Goal: Task Accomplishment & Management: Use online tool/utility

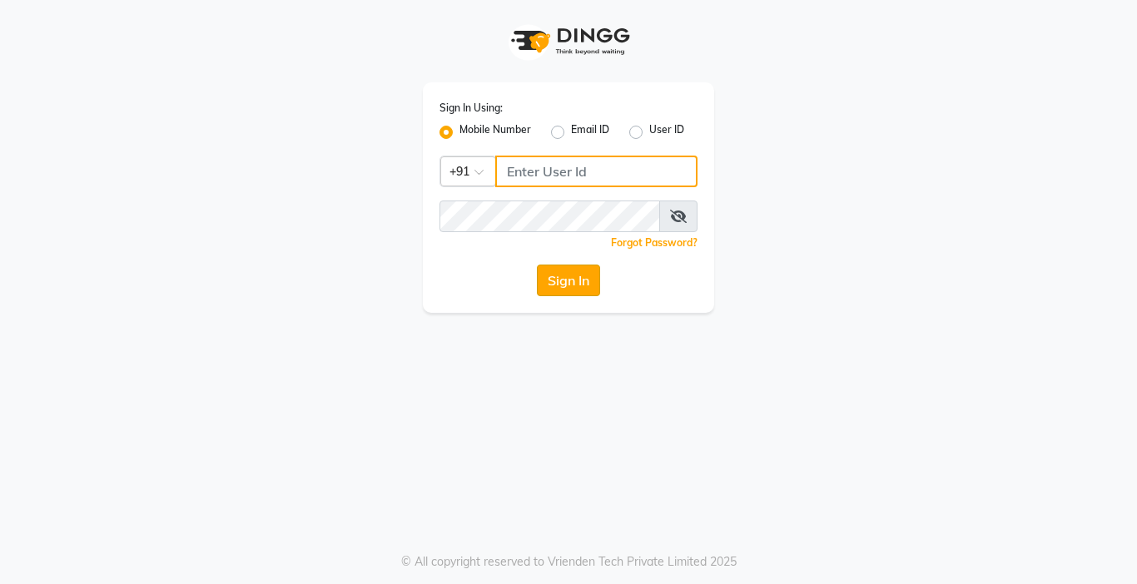
type input "9218412189"
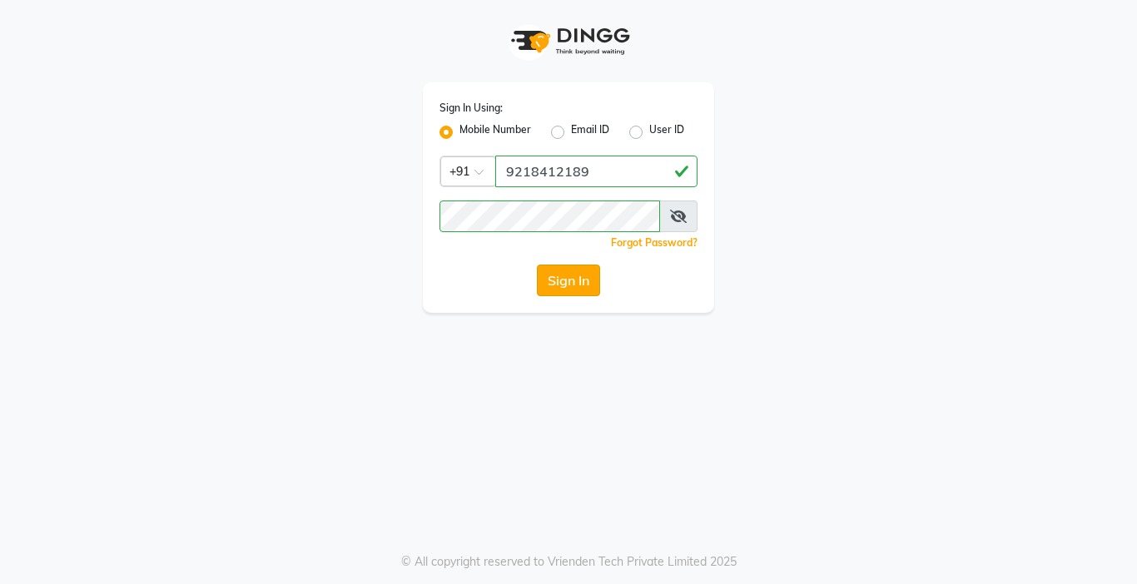
click at [585, 282] on button "Sign In" at bounding box center [568, 281] width 63 height 32
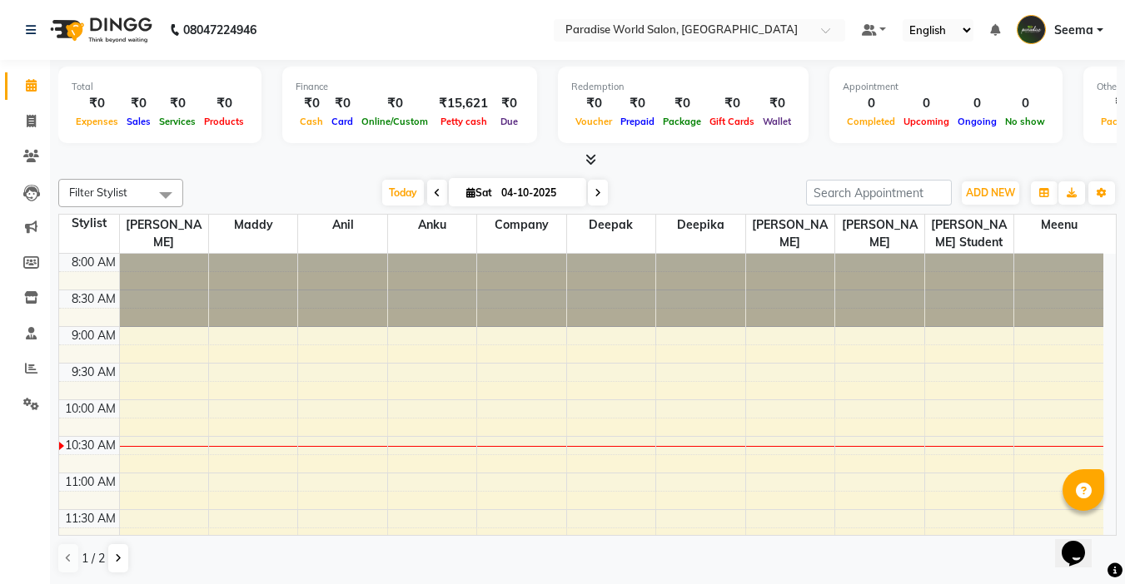
click at [594, 193] on icon at bounding box center [597, 193] width 7 height 10
type input "05-10-2025"
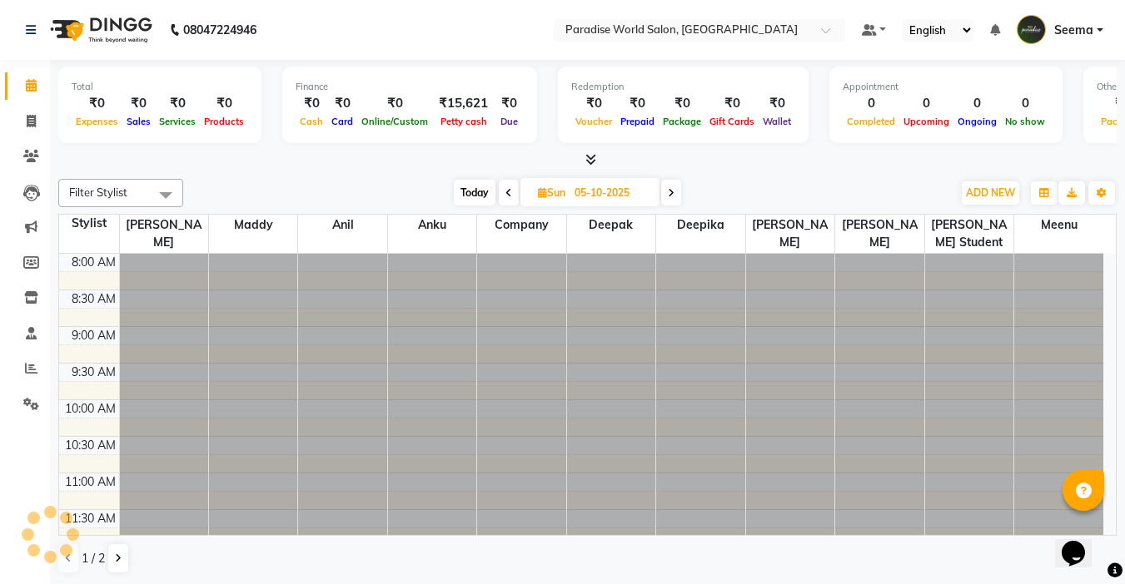
click at [592, 193] on input "05-10-2025" at bounding box center [610, 193] width 83 height 25
select select "10"
select select "2025"
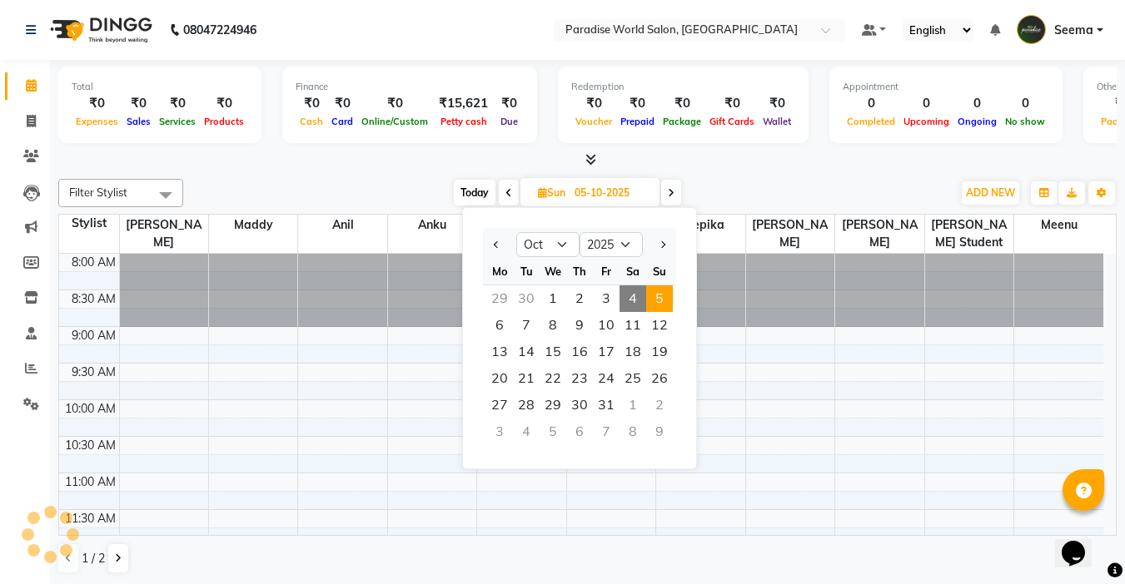
scroll to position [147, 0]
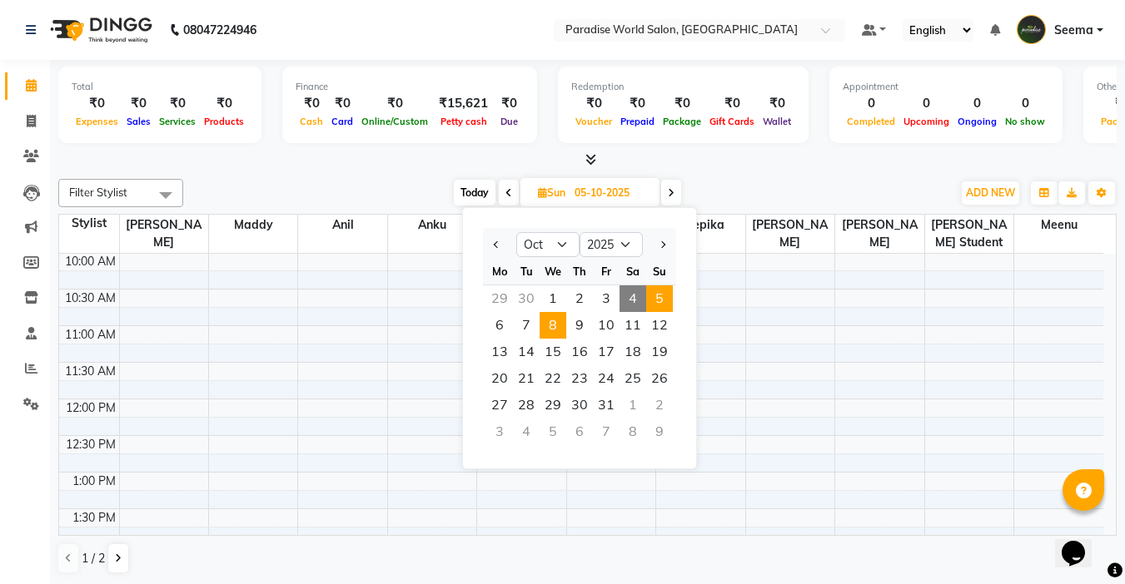
click at [554, 323] on span "8" at bounding box center [552, 325] width 27 height 27
type input "[DATE]"
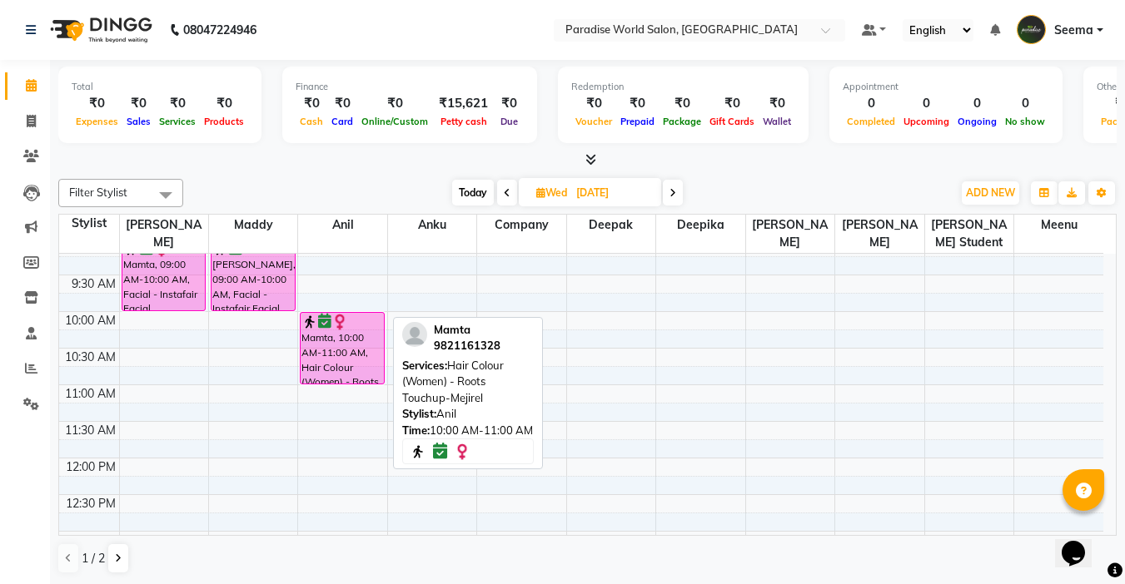
scroll to position [0, 0]
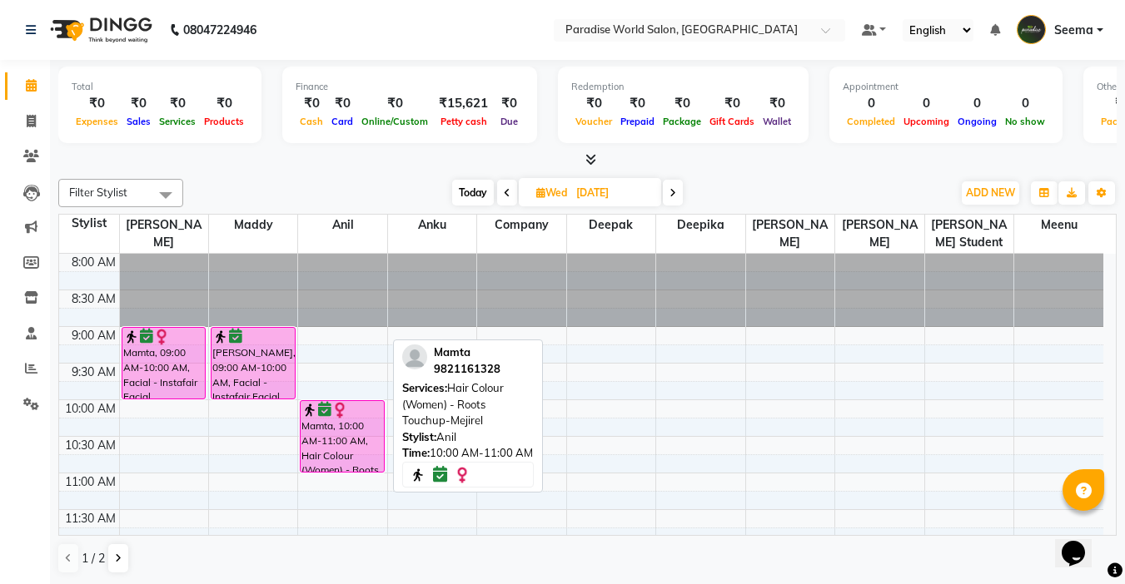
click at [341, 447] on div "Mamta, 10:00 AM-11:00 AM, Hair Colour (Women) - Roots Touchup-Mejirel" at bounding box center [341, 436] width 83 height 71
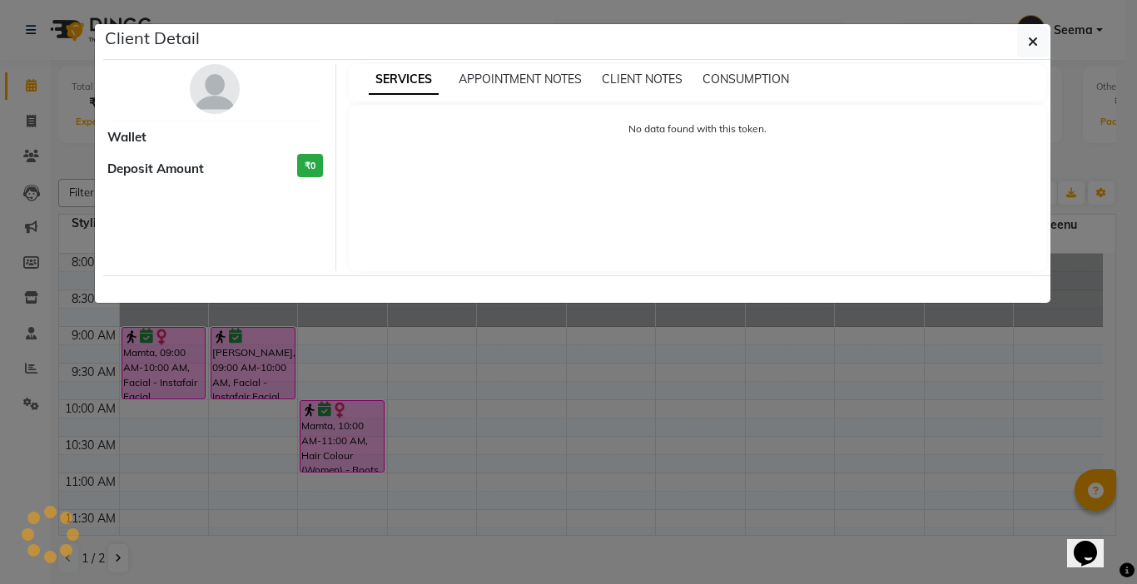
select select "6"
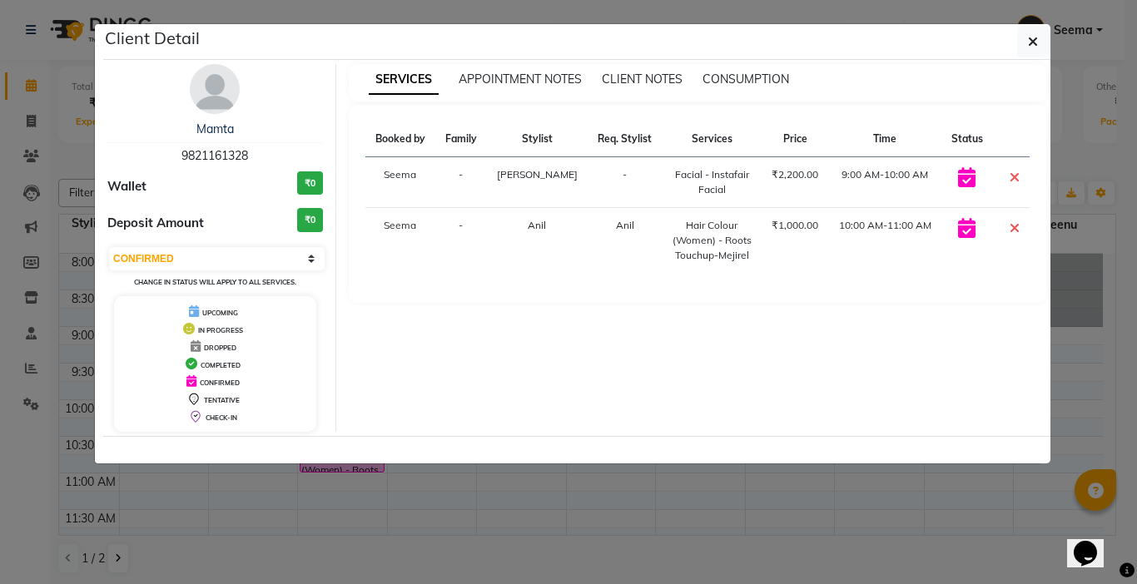
drag, startPoint x: 178, startPoint y: 154, endPoint x: 254, endPoint y: 161, distance: 76.0
click at [254, 161] on div "Mamta 9821161328" at bounding box center [215, 143] width 216 height 44
copy span "9821161328"
click at [1039, 42] on button "button" at bounding box center [1033, 42] width 32 height 32
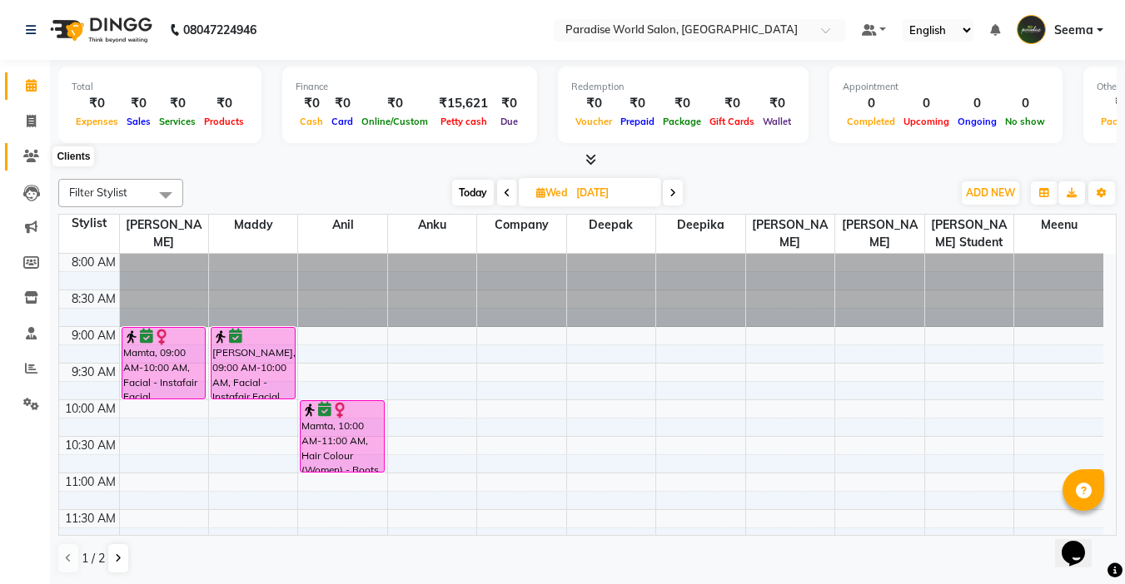
click at [34, 157] on icon at bounding box center [31, 156] width 16 height 12
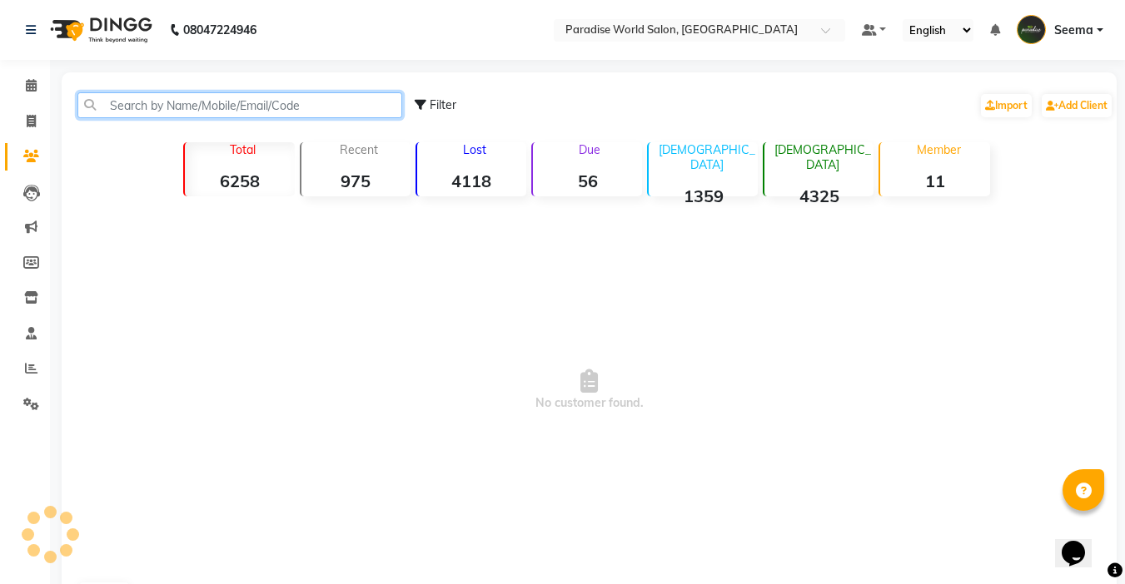
click at [225, 96] on input "text" at bounding box center [239, 105] width 325 height 26
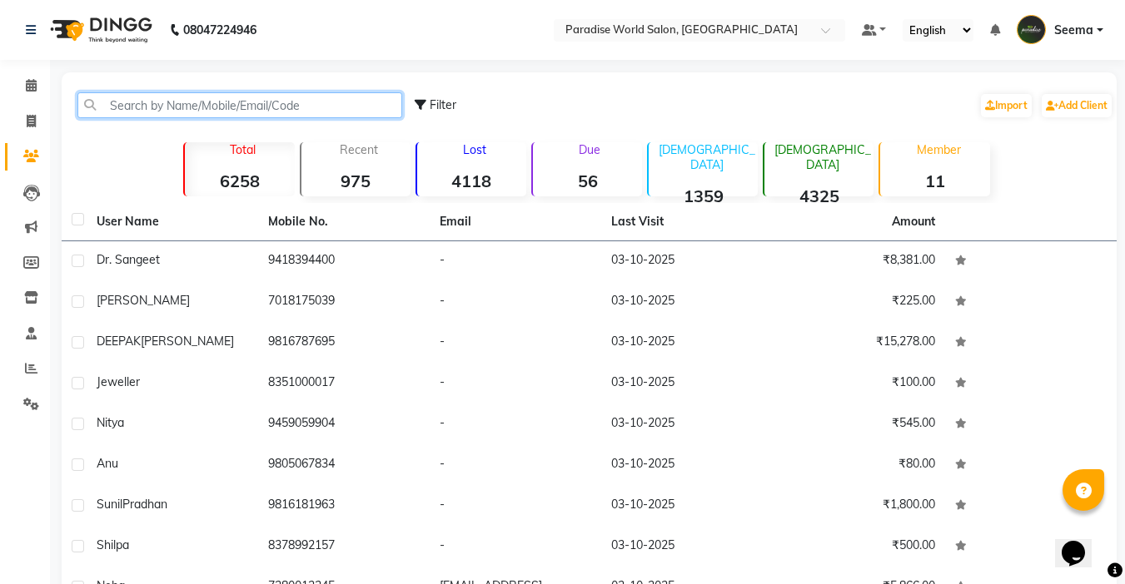
paste input "9821161328"
type input "9821161328"
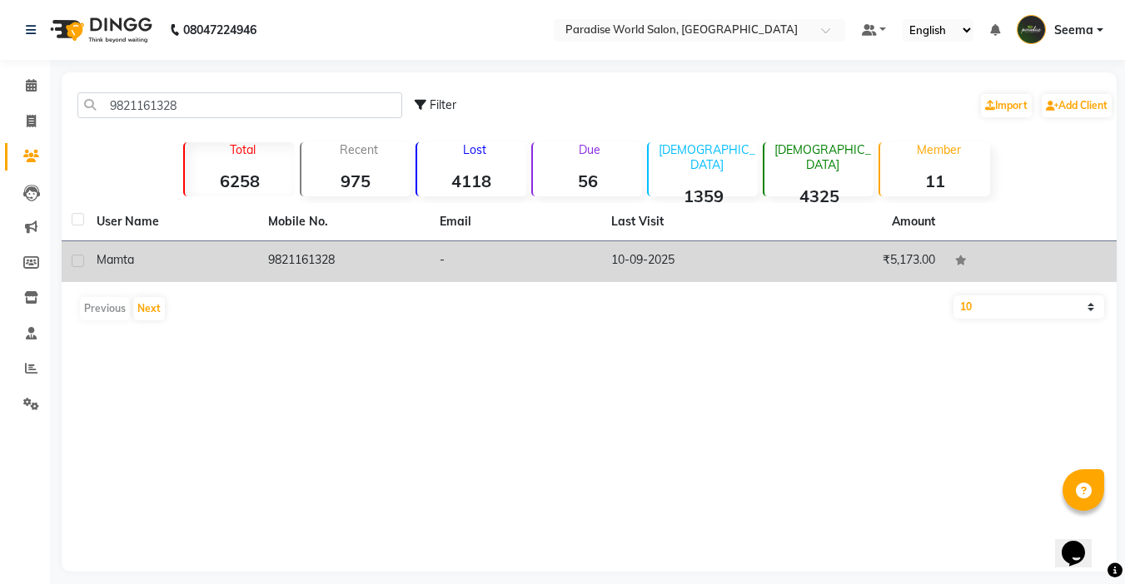
click at [603, 260] on td "10-09-2025" at bounding box center [686, 261] width 171 height 41
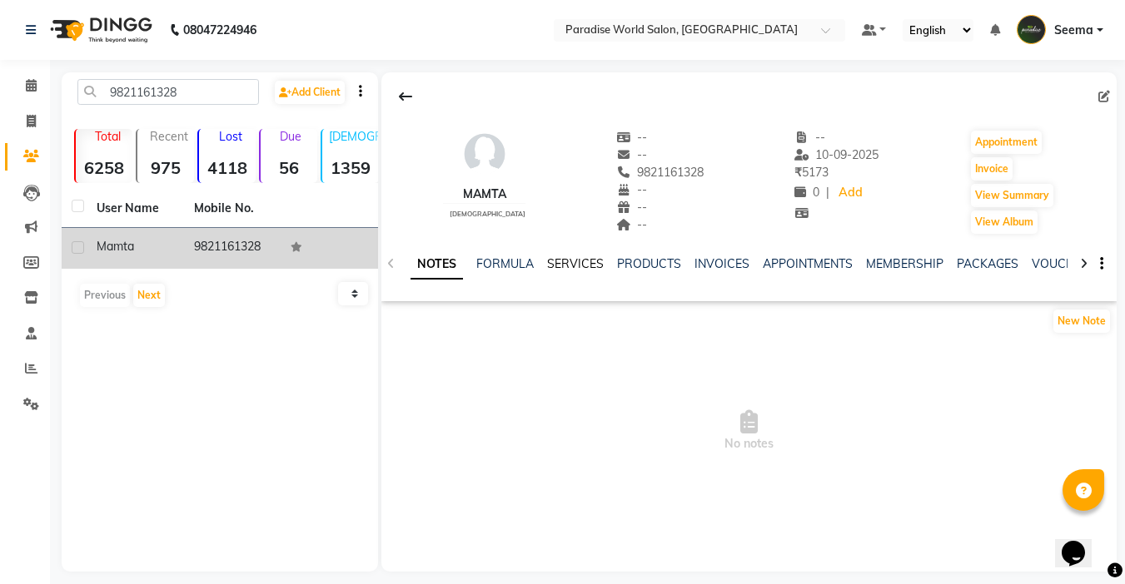
click at [574, 266] on link "SERVICES" at bounding box center [575, 263] width 57 height 15
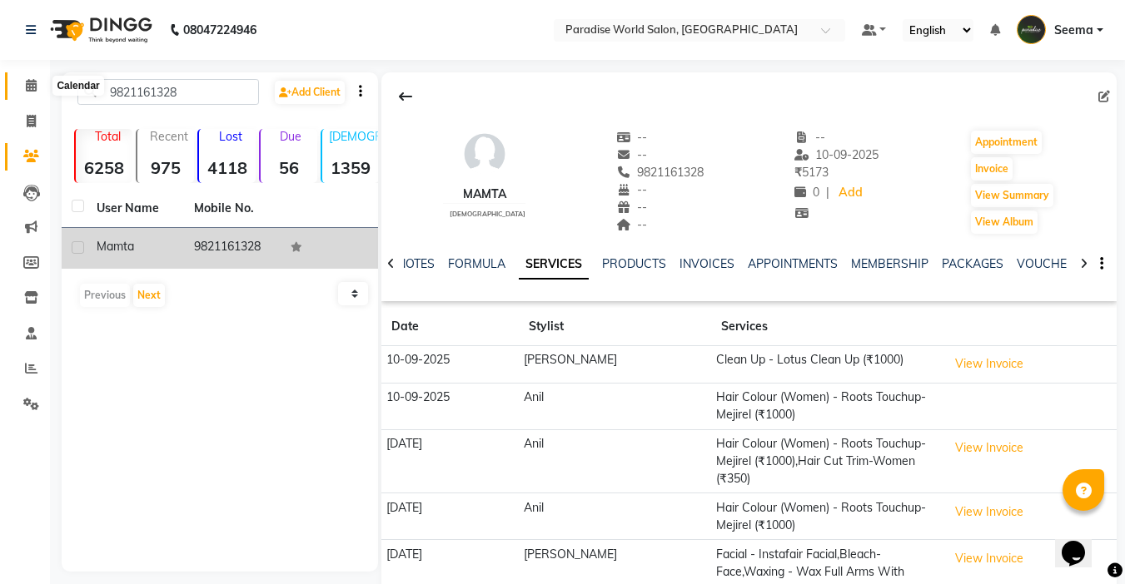
click at [26, 86] on icon at bounding box center [31, 85] width 11 height 12
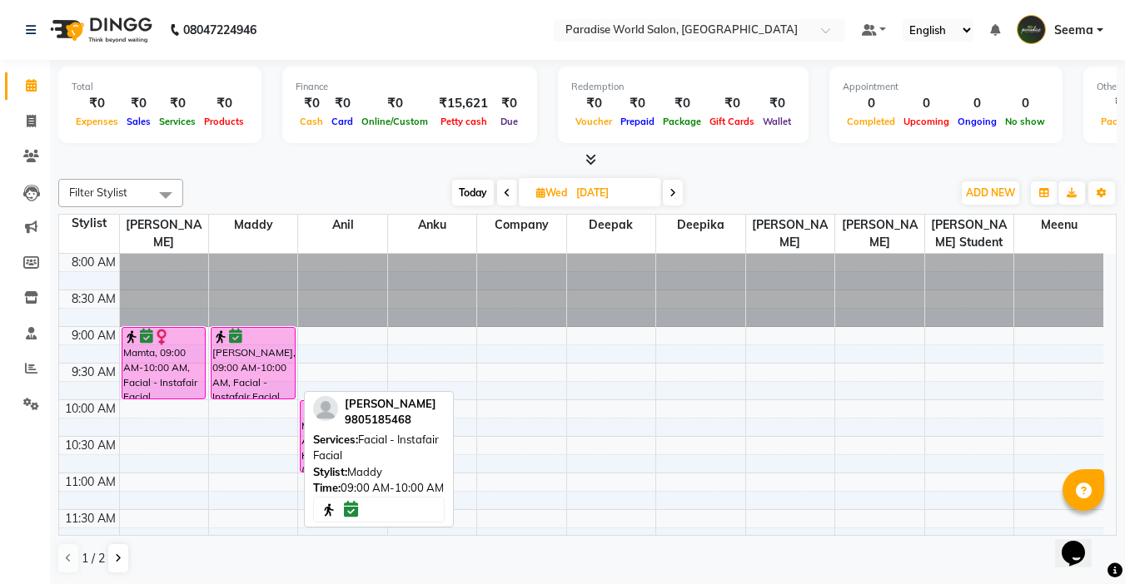
click at [261, 340] on div at bounding box center [253, 337] width 82 height 17
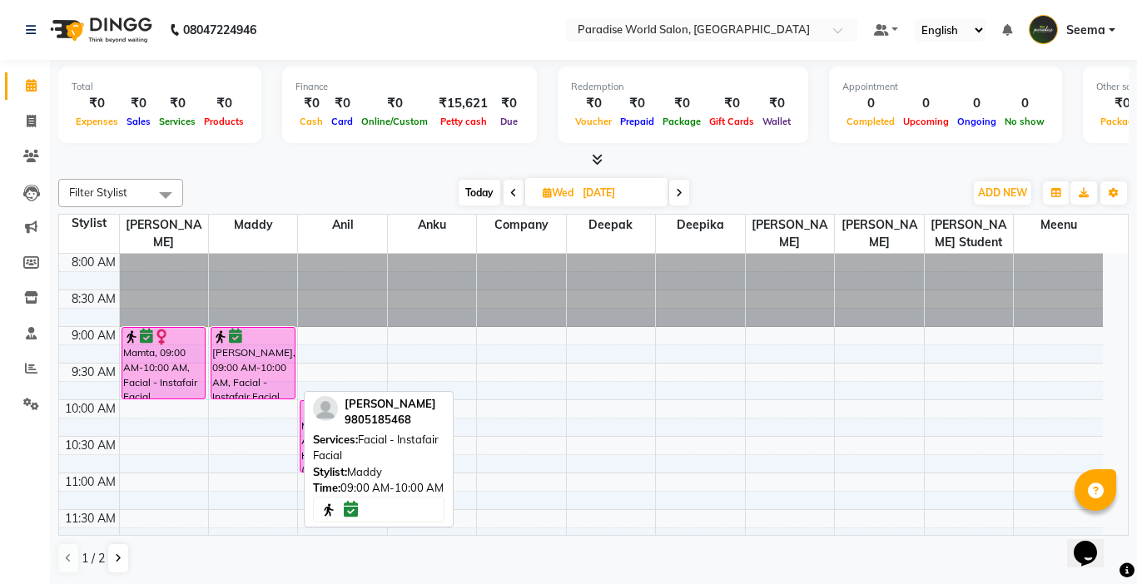
select select "6"
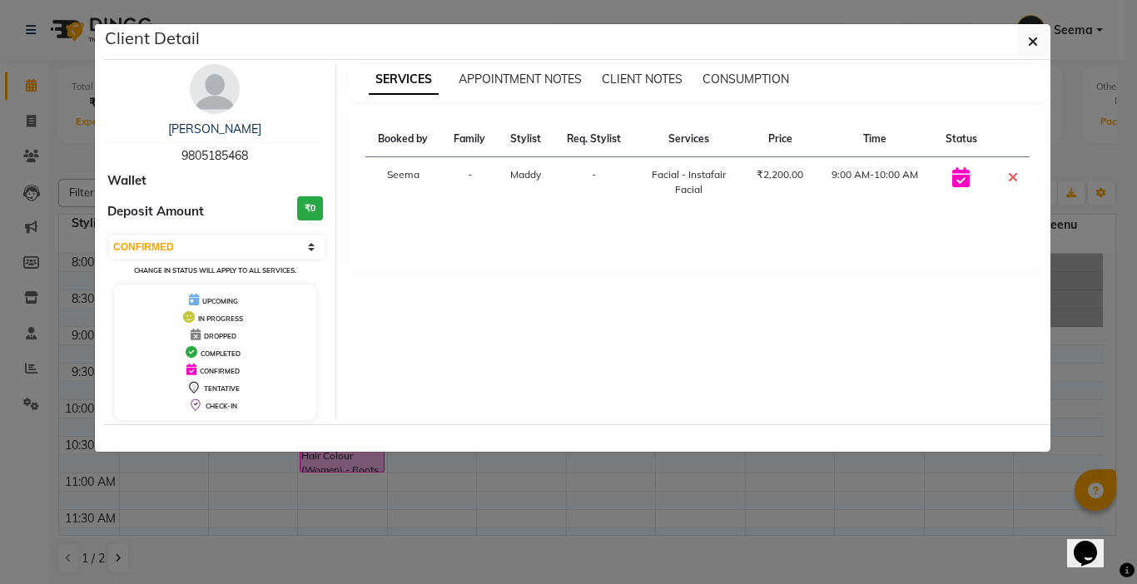
drag, startPoint x: 177, startPoint y: 156, endPoint x: 260, endPoint y: 159, distance: 82.4
click at [260, 159] on div "[PERSON_NAME] 9805185468" at bounding box center [215, 143] width 216 height 44
copy span "9805185468"
click at [1035, 45] on icon "button" at bounding box center [1033, 41] width 10 height 13
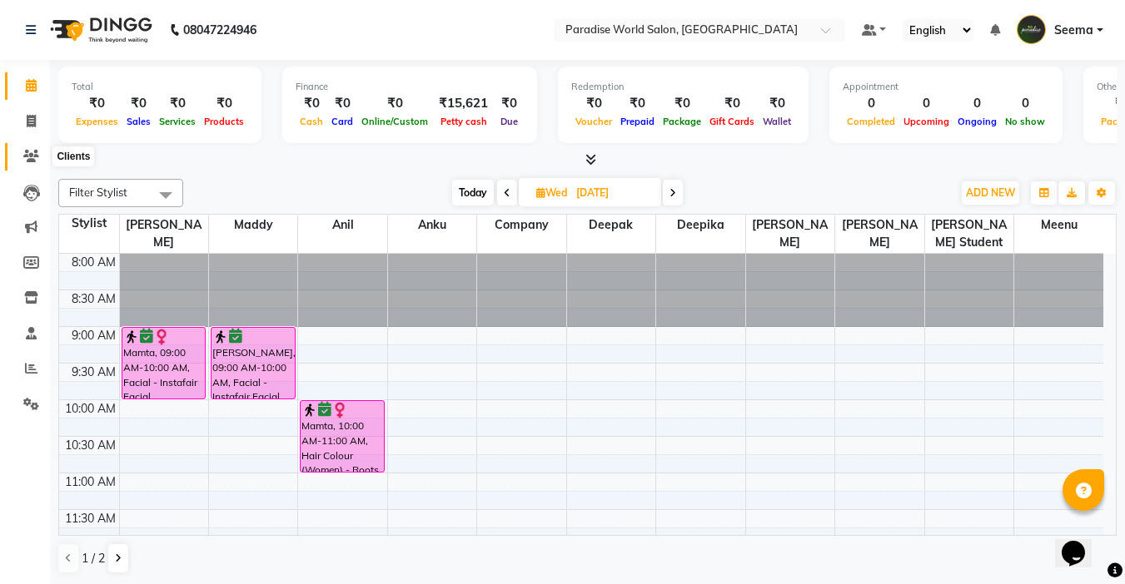
click at [34, 154] on icon at bounding box center [31, 156] width 16 height 12
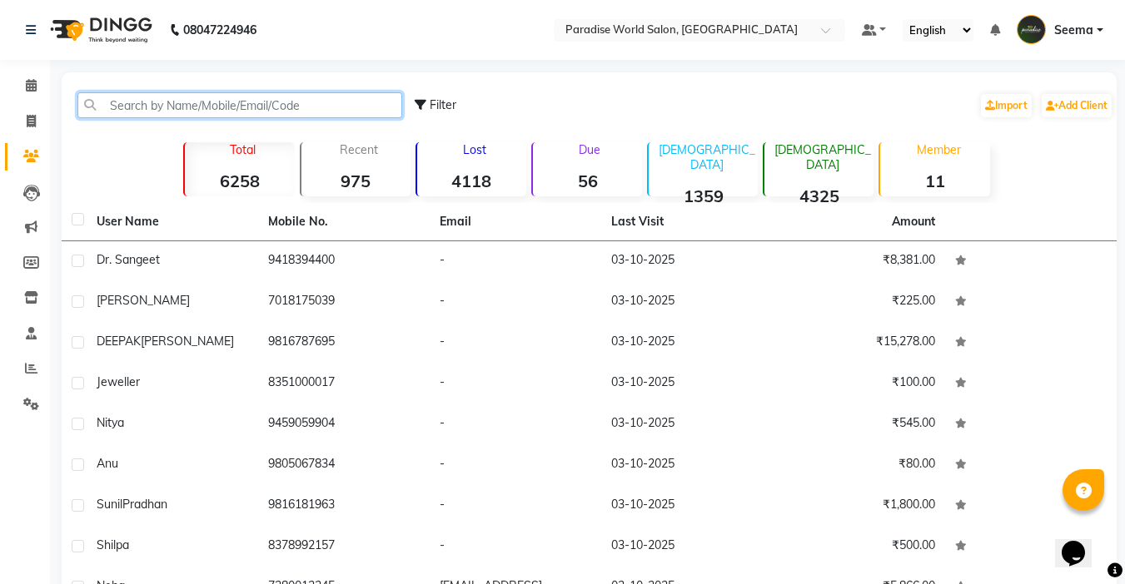
click at [133, 102] on input "text" at bounding box center [239, 105] width 325 height 26
paste input "9805185468"
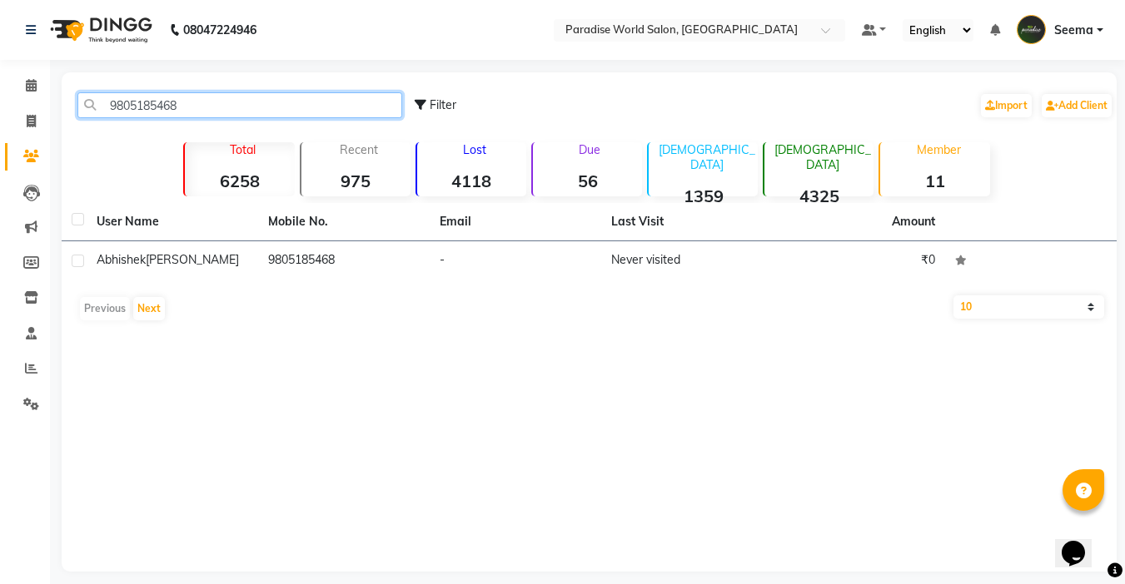
drag, startPoint x: 217, startPoint y: 109, endPoint x: 0, endPoint y: 110, distance: 217.3
click at [0, 110] on app-home "08047224946 Select Location × Paradise World Salon, Main Bazar Default Panel My…" at bounding box center [562, 298] width 1125 height 597
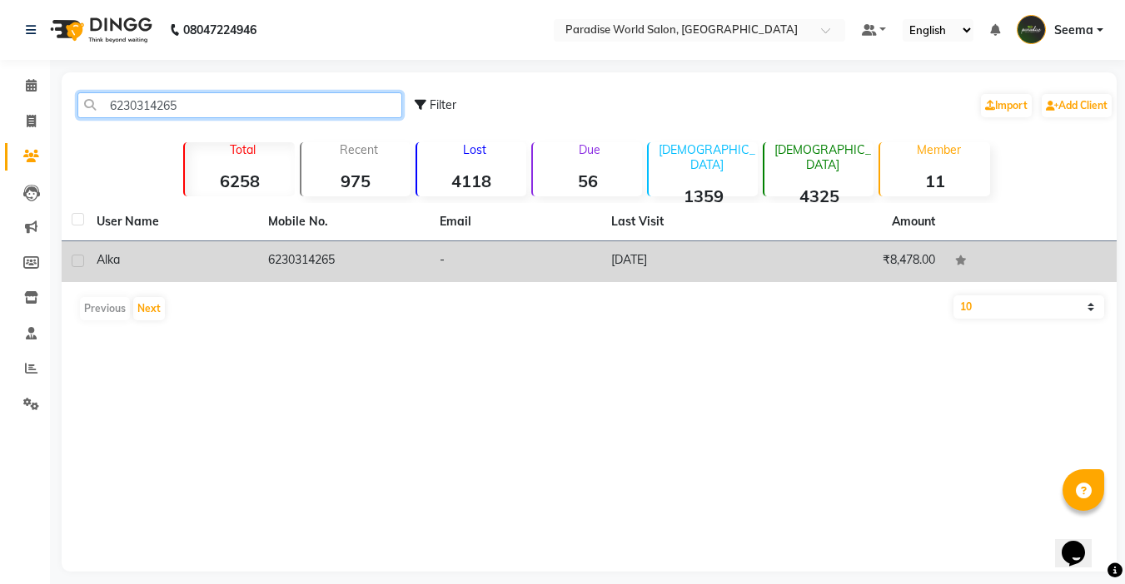
type input "6230314265"
click at [658, 246] on td "[DATE]" at bounding box center [686, 261] width 171 height 41
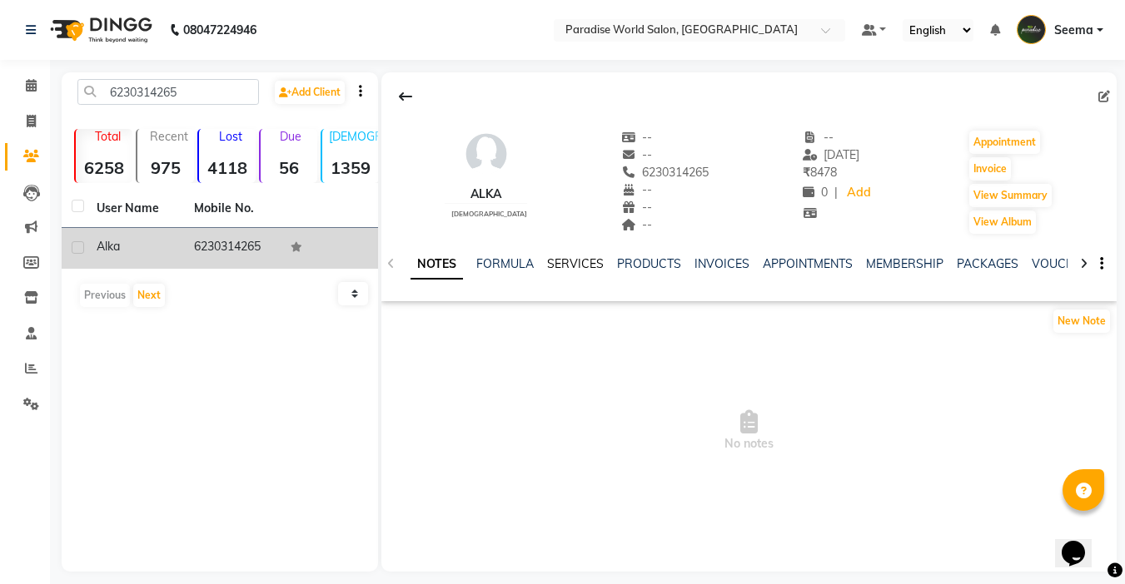
click at [568, 267] on link "SERVICES" at bounding box center [575, 263] width 57 height 15
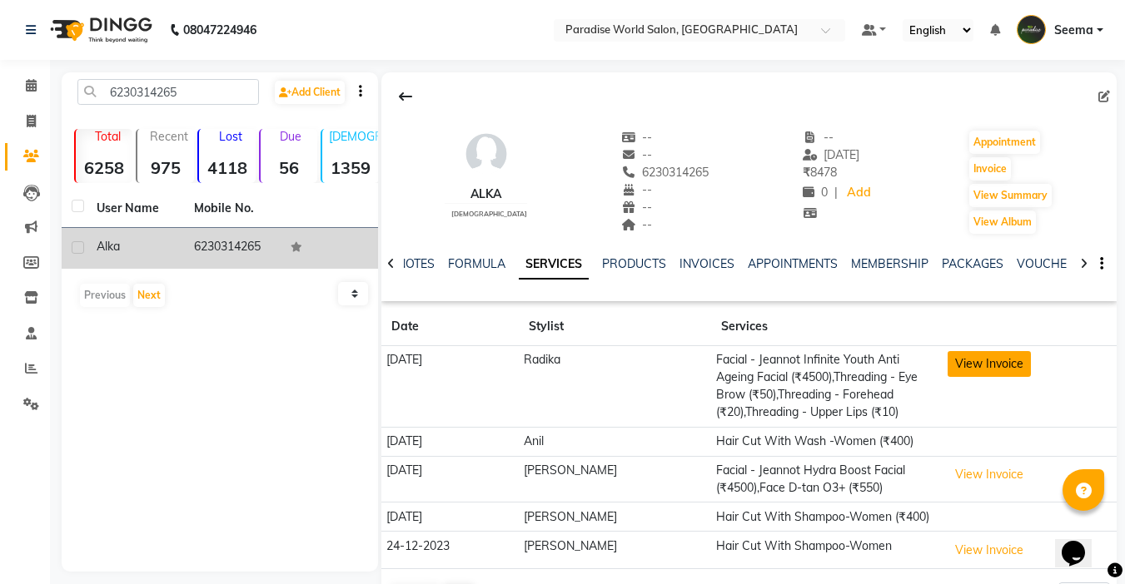
click at [986, 369] on button "View Invoice" at bounding box center [988, 364] width 83 height 26
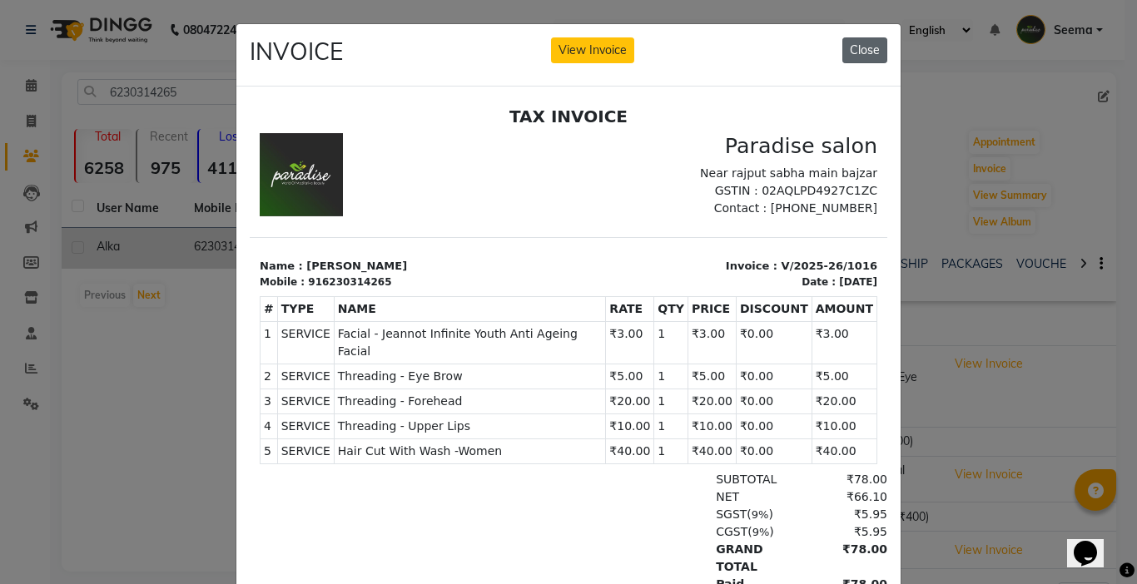
click at [870, 56] on button "Close" at bounding box center [864, 50] width 45 height 26
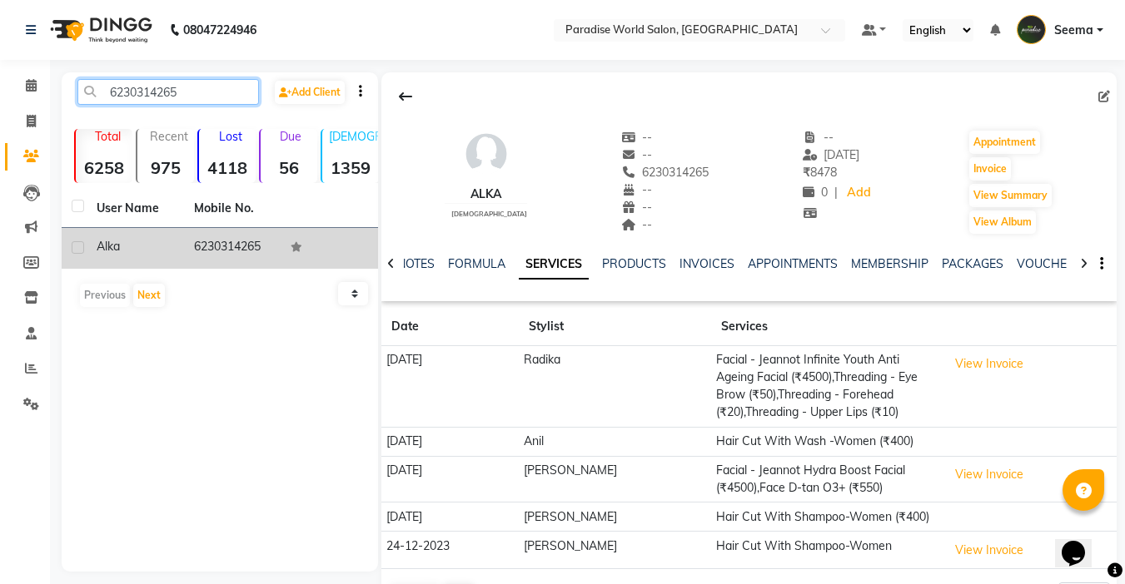
drag, startPoint x: 190, startPoint y: 93, endPoint x: 28, endPoint y: 105, distance: 161.9
click at [28, 105] on app-home "08047224946 Select Location × Paradise World Salon, Main Bazar Default Panel My…" at bounding box center [562, 320] width 1125 height 641
click at [35, 113] on span at bounding box center [31, 121] width 29 height 19
select select "service"
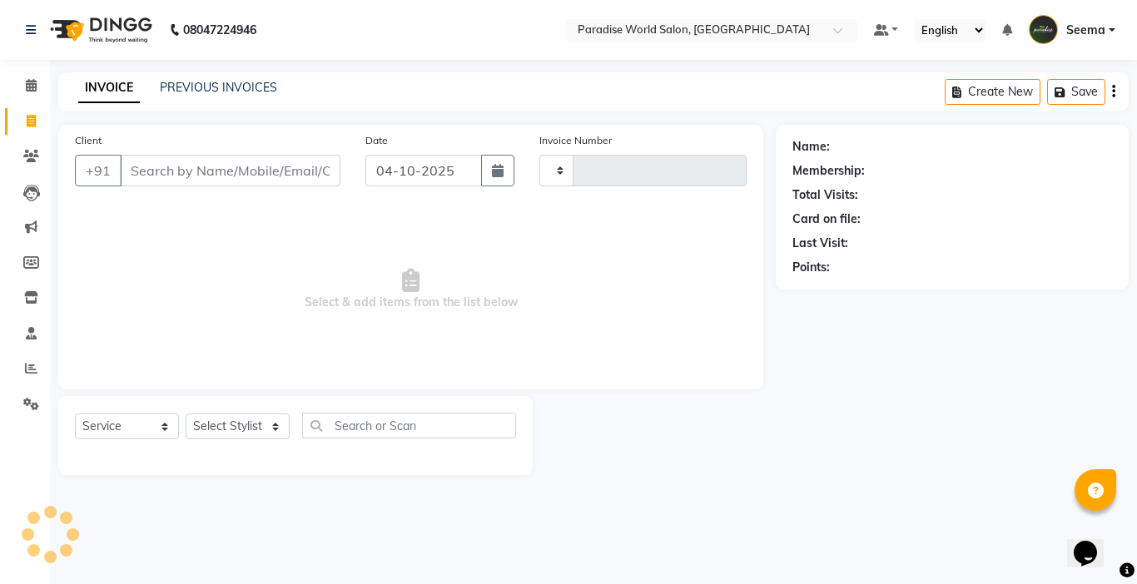
type input "2953"
select select "4451"
click at [254, 82] on link "PREVIOUS INVOICES" at bounding box center [218, 87] width 117 height 15
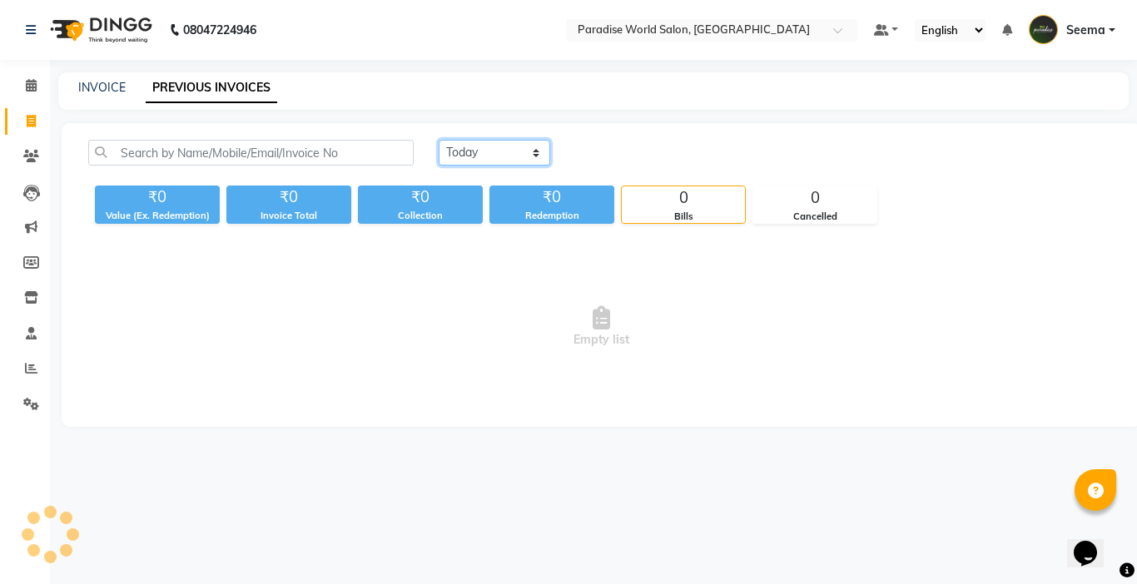
click at [516, 151] on select "[DATE] [DATE] Custom Range" at bounding box center [495, 153] width 112 height 26
select select "yesterday"
click at [439, 140] on select "[DATE] [DATE] Custom Range" at bounding box center [495, 153] width 112 height 26
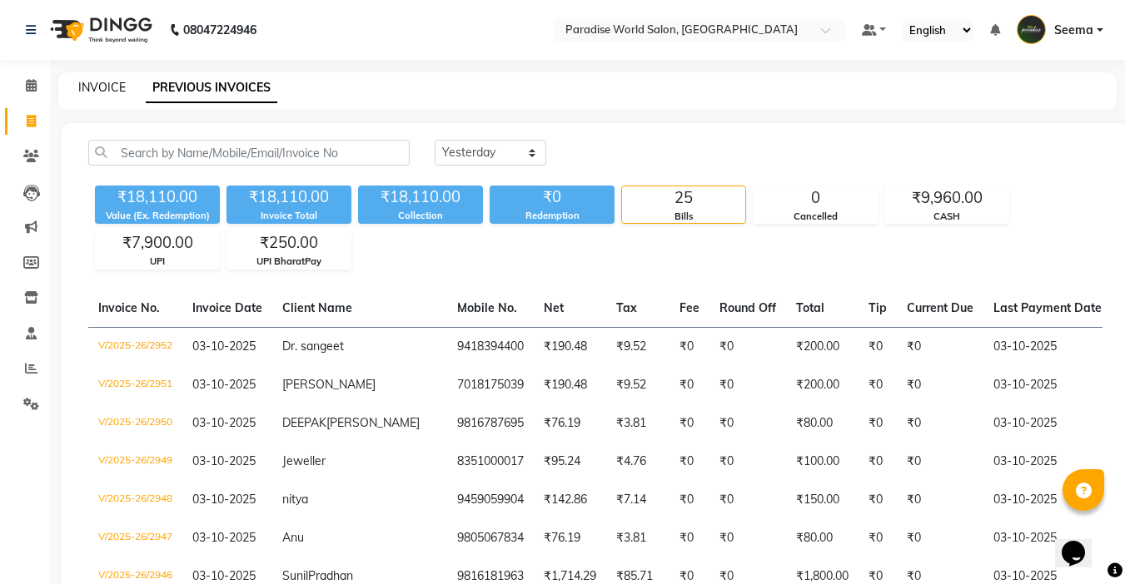
click at [117, 87] on link "INVOICE" at bounding box center [101, 87] width 47 height 15
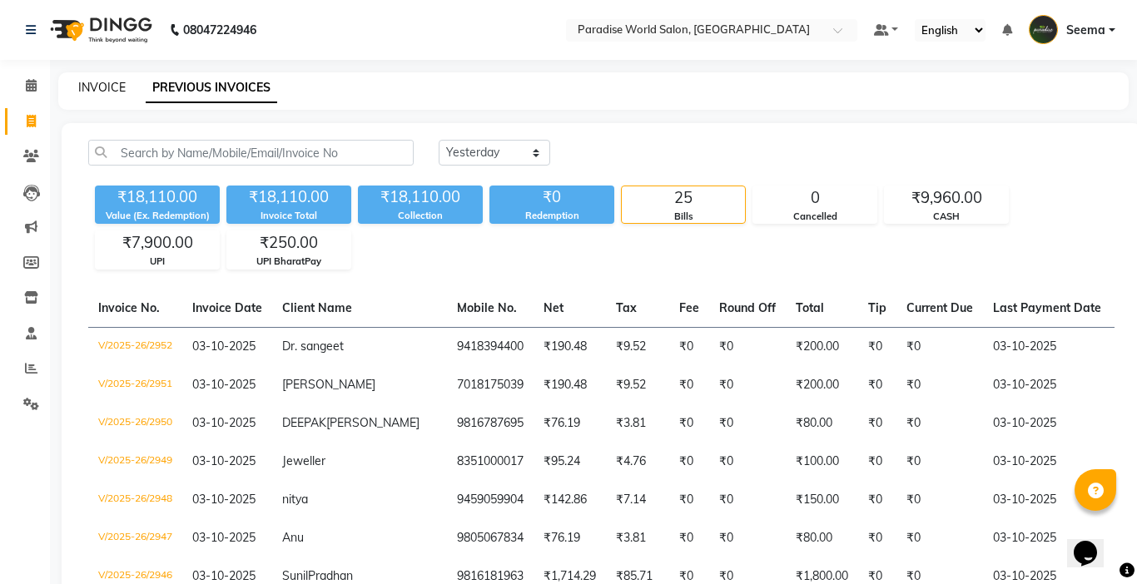
select select "4451"
select select "service"
